Goal: Task Accomplishment & Management: Use online tool/utility

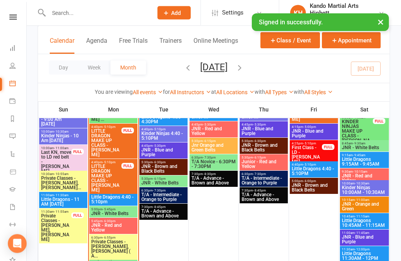
scroll to position [1081, 0]
click at [103, 221] on span "- 6:30pm" at bounding box center [109, 221] width 13 height 4
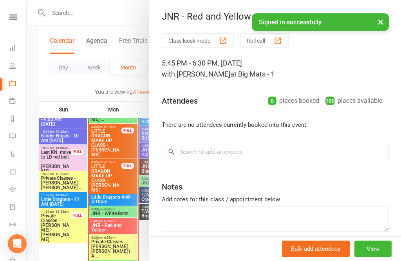
click at [273, 44] on button "Roll call" at bounding box center [264, 40] width 49 height 15
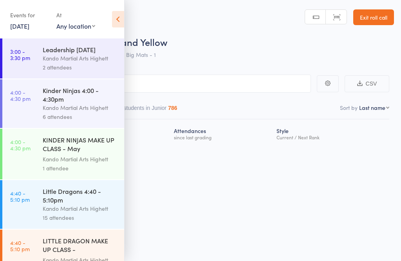
click at [119, 14] on icon at bounding box center [118, 19] width 12 height 16
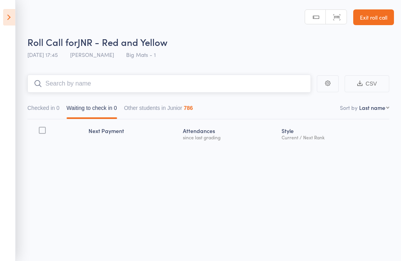
click at [236, 76] on input "search" at bounding box center [169, 83] width 284 height 18
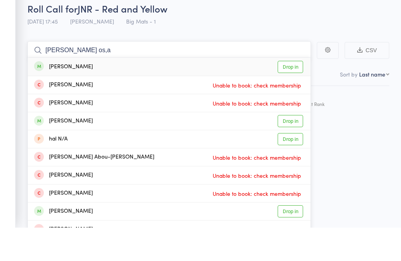
type input "Hazel os,a"
click at [286, 94] on link "Drop in" at bounding box center [290, 100] width 25 height 12
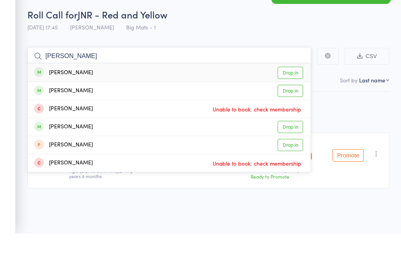
type input "ivy pasco"
click at [295, 94] on link "Drop in" at bounding box center [290, 100] width 25 height 12
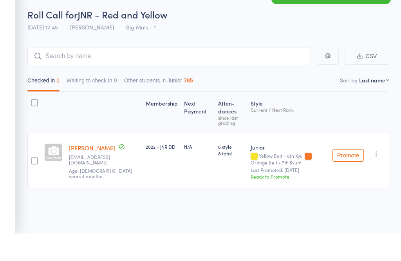
click at [293, 93] on div "Checked in 1 Waiting to check in 0 Other students in Junior 785" at bounding box center [208, 106] width 362 height 27
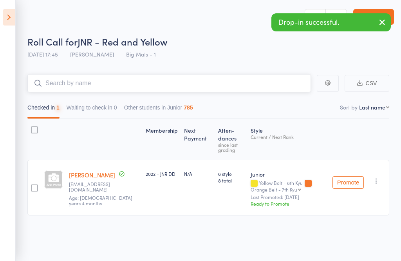
click at [65, 82] on input "search" at bounding box center [169, 83] width 284 height 18
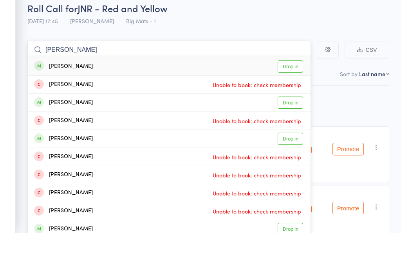
type input "Patrick mck"
click at [289, 89] on link "Drop in" at bounding box center [290, 95] width 25 height 12
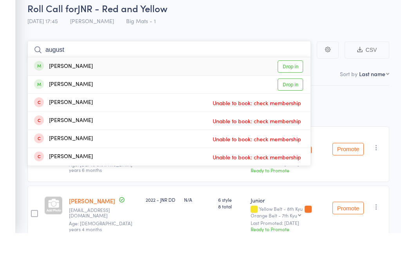
type input "august"
click at [294, 107] on link "Drop in" at bounding box center [290, 113] width 25 height 12
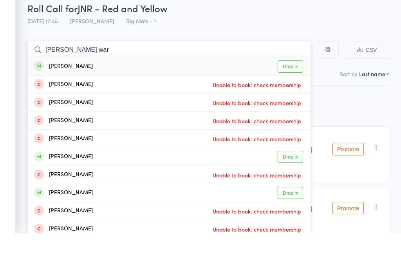
type input "James war"
click at [295, 89] on link "Drop in" at bounding box center [290, 95] width 25 height 12
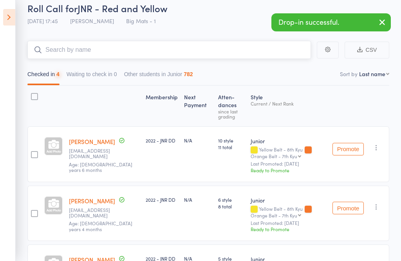
click at [56, 58] on input "search" at bounding box center [169, 50] width 284 height 18
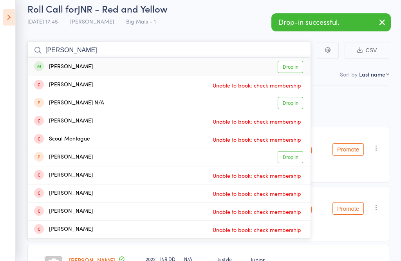
type input "Monty sam"
click at [282, 61] on link "Drop in" at bounding box center [290, 67] width 25 height 12
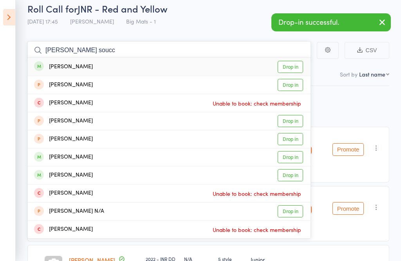
type input "eli soucc"
click at [294, 64] on link "Drop in" at bounding box center [290, 67] width 25 height 12
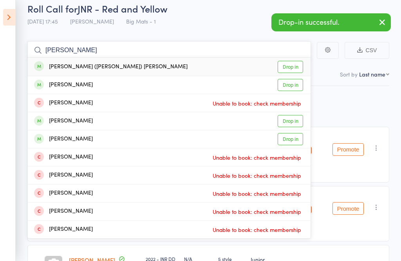
type input "alan alfie"
click at [295, 65] on link "Drop in" at bounding box center [290, 67] width 25 height 12
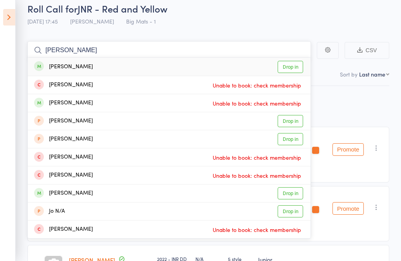
type input "michel jo"
click at [285, 61] on link "Drop in" at bounding box center [290, 67] width 25 height 12
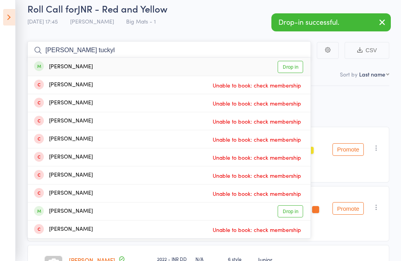
type input "harvy tuckyl"
click at [285, 62] on link "Drop in" at bounding box center [290, 67] width 25 height 12
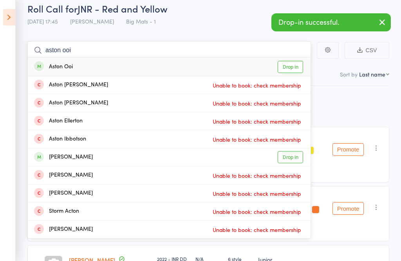
type input "aston ooi"
click at [291, 67] on link "Drop in" at bounding box center [290, 67] width 25 height 12
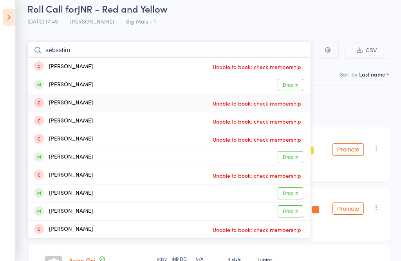
type input "sebsstim"
click at [292, 95] on div "Sebastian Mckay Unable to book: check membership" at bounding box center [169, 103] width 283 height 18
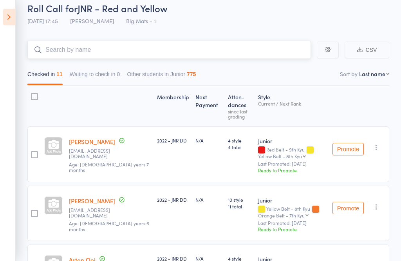
click at [104, 53] on input "search" at bounding box center [169, 50] width 284 height 18
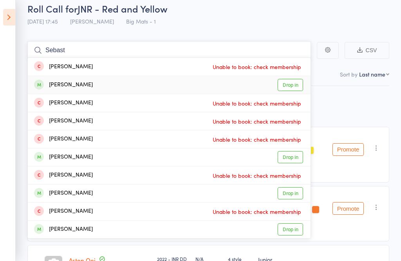
type input "Sebast"
click at [287, 86] on link "Drop in" at bounding box center [290, 85] width 25 height 12
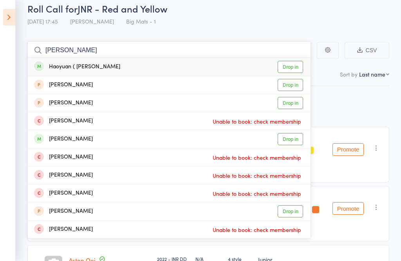
type input "andrew zhang"
click at [295, 65] on link "Drop in" at bounding box center [290, 67] width 25 height 12
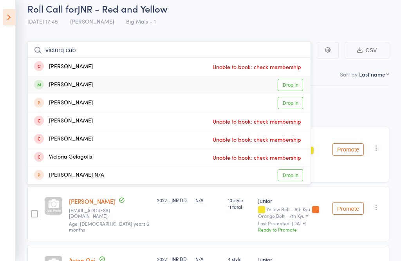
type input "victorq cab"
click at [297, 87] on link "Drop in" at bounding box center [290, 85] width 25 height 12
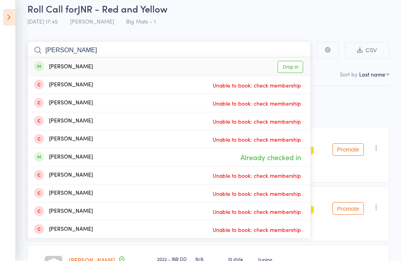
type input "samuel chin"
click at [297, 67] on link "Drop in" at bounding box center [290, 67] width 25 height 12
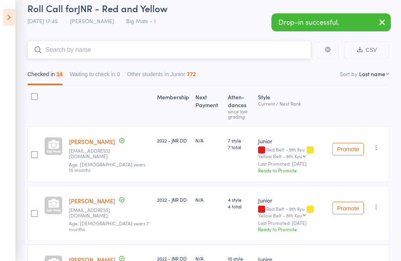
click at [54, 48] on input "search" at bounding box center [169, 50] width 284 height 18
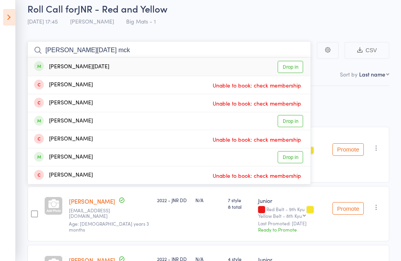
type input "Loie silvester mck"
click at [287, 65] on link "Drop in" at bounding box center [290, 67] width 25 height 12
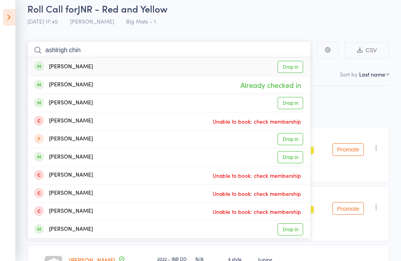
type input "ashlrigh chin"
click at [294, 66] on link "Drop in" at bounding box center [290, 67] width 25 height 12
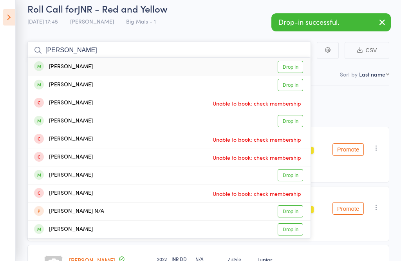
type input "elizabeth han"
click at [288, 64] on link "Drop in" at bounding box center [290, 67] width 25 height 12
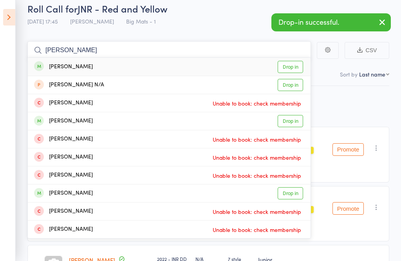
type input "henry craig"
click at [299, 67] on link "Drop in" at bounding box center [290, 67] width 25 height 12
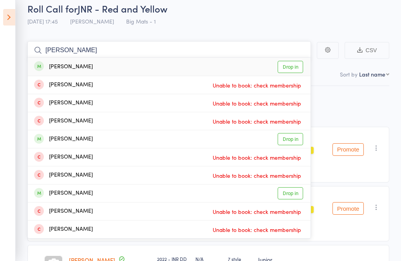
type input "liam tram"
click at [291, 61] on link "Drop in" at bounding box center [290, 67] width 25 height 12
type input "chloe debr"
click at [295, 64] on link "Drop in" at bounding box center [290, 67] width 25 height 12
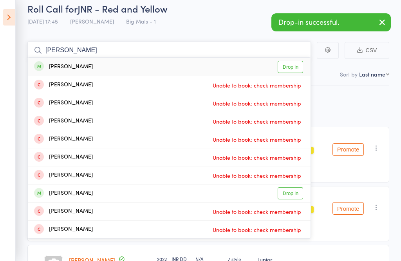
type input "leo yalda"
click at [285, 66] on link "Drop in" at bounding box center [290, 67] width 25 height 12
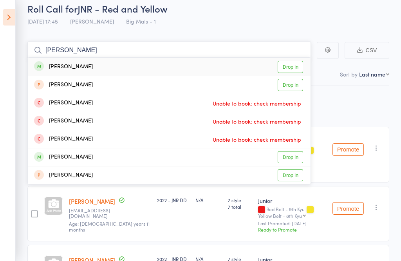
type input "saul reu"
click at [286, 67] on link "Drop in" at bounding box center [290, 67] width 25 height 12
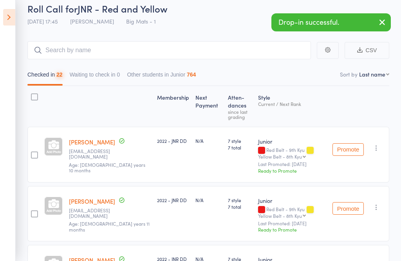
scroll to position [34, 0]
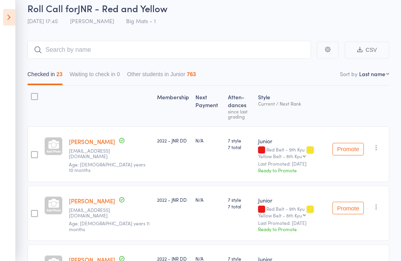
click at [12, 20] on icon at bounding box center [9, 17] width 12 height 16
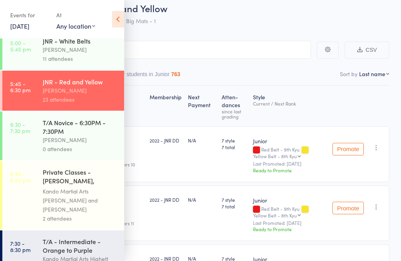
scroll to position [302, 0]
click at [90, 145] on div "[PERSON_NAME]" at bounding box center [80, 140] width 75 height 9
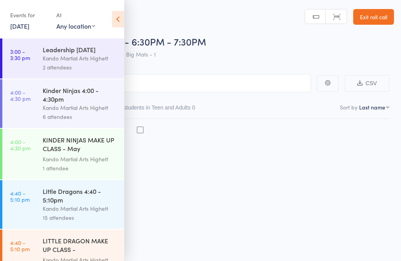
scroll to position [5, 0]
click at [120, 12] on icon at bounding box center [118, 19] width 12 height 16
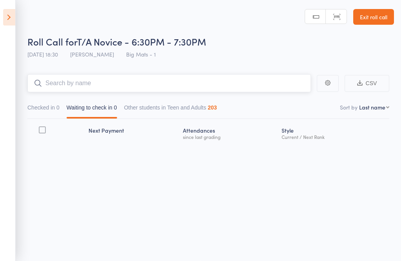
click at [158, 74] on input "search" at bounding box center [169, 83] width 284 height 18
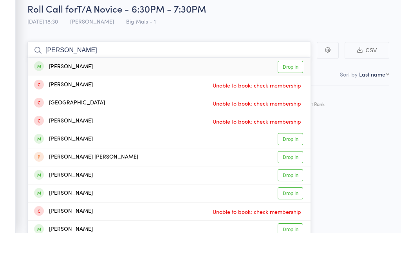
type input "Travis hall"
click at [283, 89] on link "Drop in" at bounding box center [290, 95] width 25 height 12
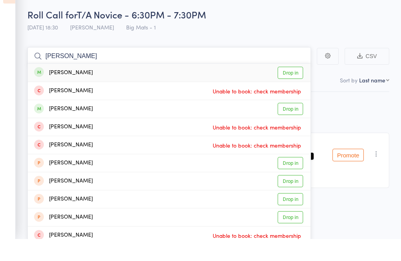
type input "Maria gordon"
click at [284, 89] on link "Drop in" at bounding box center [290, 95] width 25 height 12
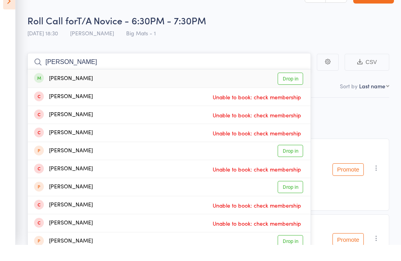
type input "Nicola"
click at [289, 89] on link "Drop in" at bounding box center [290, 95] width 25 height 12
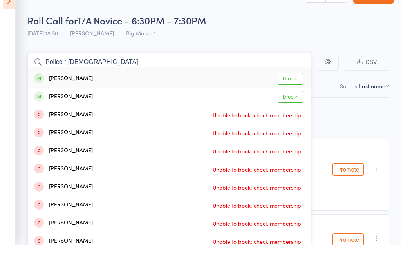
type input "Police r Romanis"
click at [290, 89] on link "Drop in" at bounding box center [290, 95] width 25 height 12
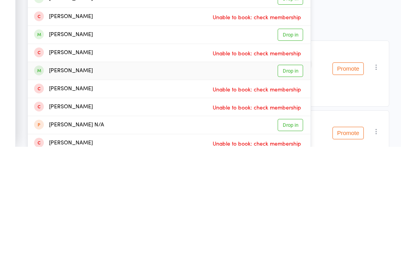
type input "Michael"
click at [299, 179] on link "Drop in" at bounding box center [290, 185] width 25 height 12
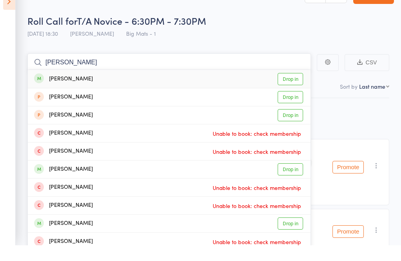
type input "Matthew wardell"
click at [286, 89] on link "Drop in" at bounding box center [290, 95] width 25 height 12
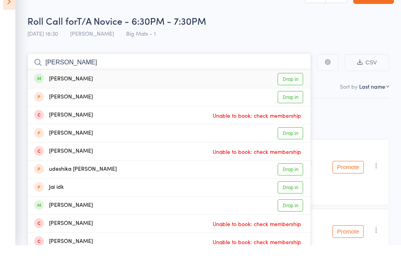
type input "jay rai"
click at [289, 89] on link "Drop in" at bounding box center [290, 95] width 25 height 12
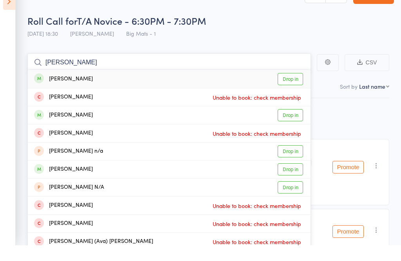
type input "nick Borland"
click at [288, 89] on link "Drop in" at bounding box center [290, 95] width 25 height 12
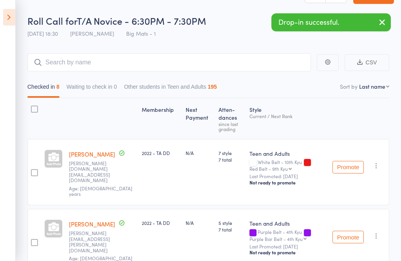
click at [201, 41] on div "Roll Call for T/A Novice - 6:30PM - 7:30PM 15 Sep 18:30 Justin Qubrosi Big Mats…" at bounding box center [210, 27] width 367 height 27
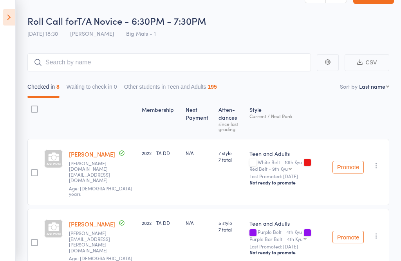
click at [245, 61] on input "search" at bounding box center [169, 62] width 284 height 18
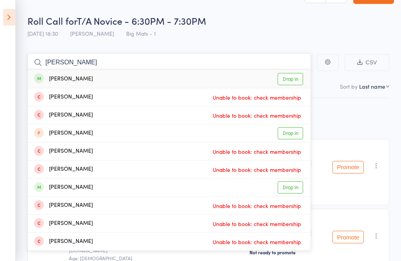
type input "William green"
click at [294, 80] on link "Drop in" at bounding box center [290, 79] width 25 height 12
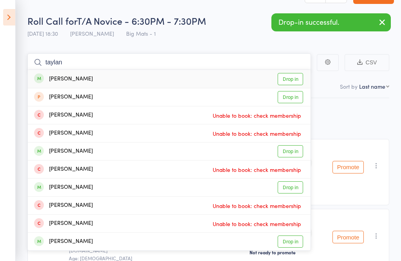
type input "taylan"
click at [290, 81] on link "Drop in" at bounding box center [290, 79] width 25 height 12
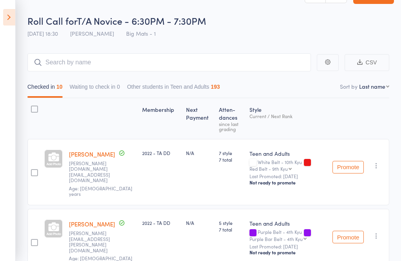
click at [199, 19] on span "T/A Novice - 6:30PM - 7:30PM" at bounding box center [141, 20] width 129 height 13
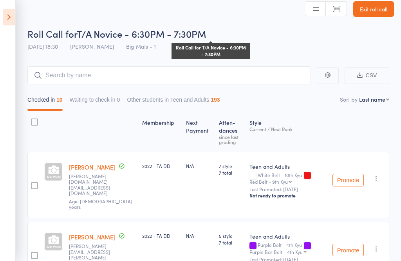
scroll to position [0, 0]
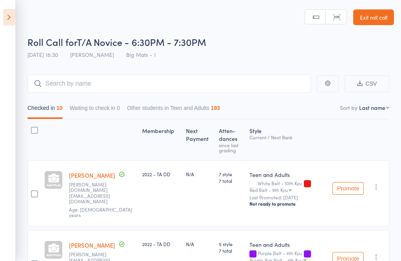
click at [368, 21] on link "Exit roll call" at bounding box center [374, 17] width 41 height 16
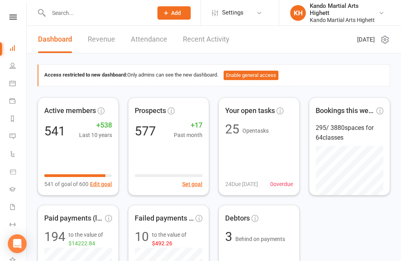
click at [5, 89] on li "Calendar" at bounding box center [13, 84] width 26 height 18
click at [16, 79] on link "Calendar" at bounding box center [18, 84] width 18 height 18
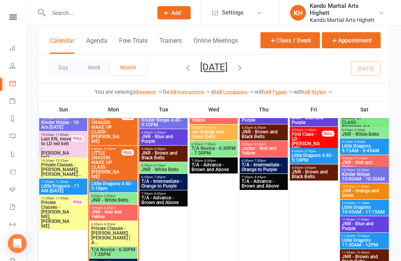
scroll to position [1094, 0]
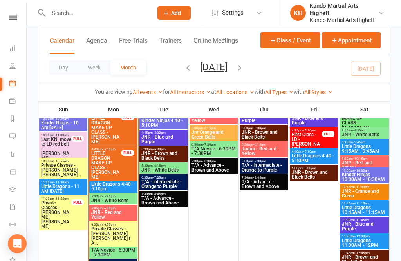
click at [124, 226] on span "Private Classes - [PERSON_NAME], [PERSON_NAME] ( A..." at bounding box center [113, 235] width 45 height 19
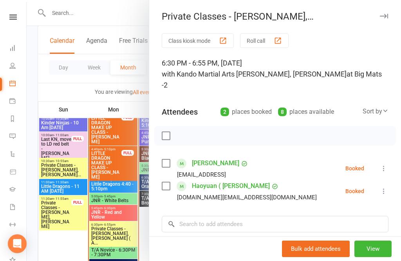
click at [385, 187] on icon at bounding box center [384, 191] width 8 height 8
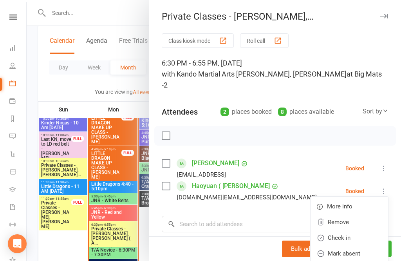
click at [358, 230] on link "Check in" at bounding box center [350, 238] width 78 height 16
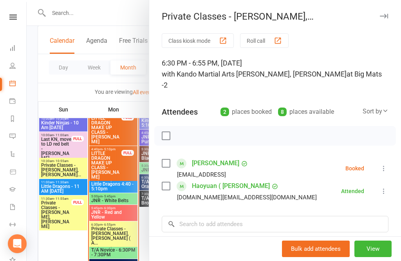
click at [89, 162] on div at bounding box center [214, 130] width 375 height 261
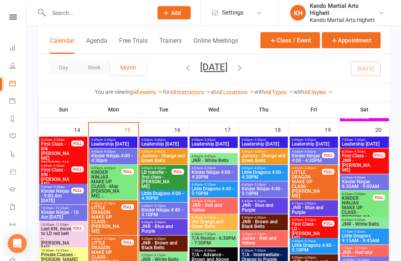
scroll to position [1005, 0]
